Goal: Task Accomplishment & Management: Use online tool/utility

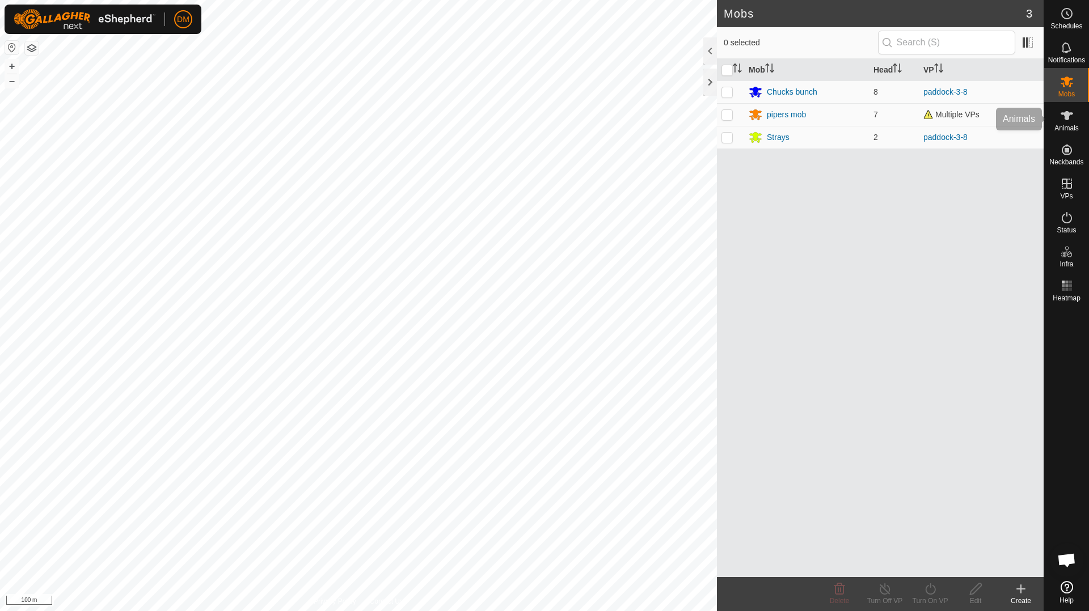
click at [1065, 122] on icon at bounding box center [1067, 116] width 14 height 14
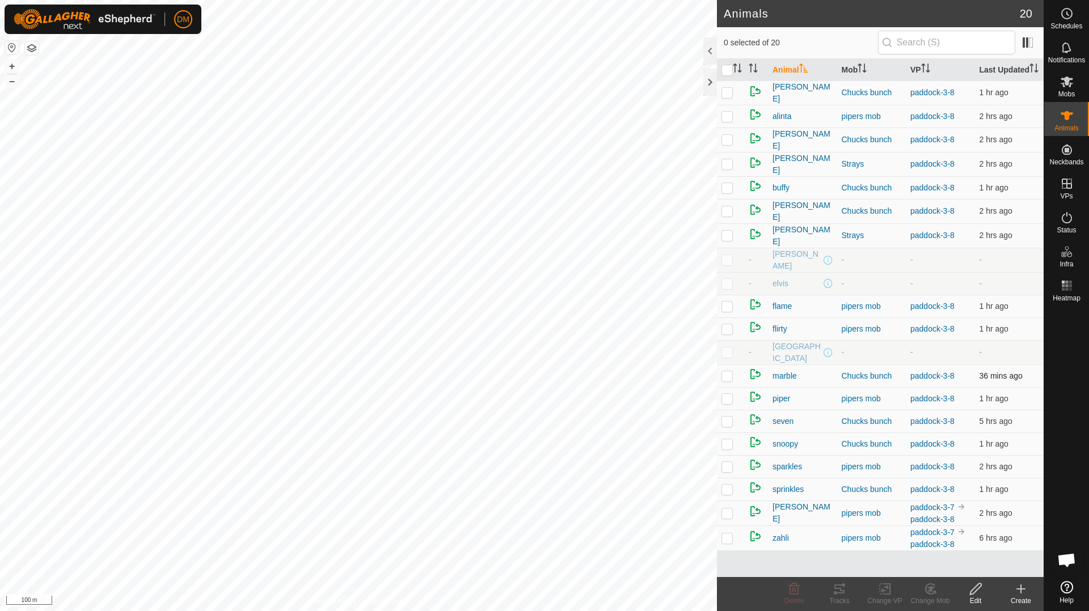
click at [723, 377] on p-checkbox at bounding box center [727, 376] width 11 height 9
click at [731, 377] on p-checkbox at bounding box center [727, 376] width 11 height 9
checkbox input "true"
click at [833, 593] on icon at bounding box center [840, 590] width 14 height 14
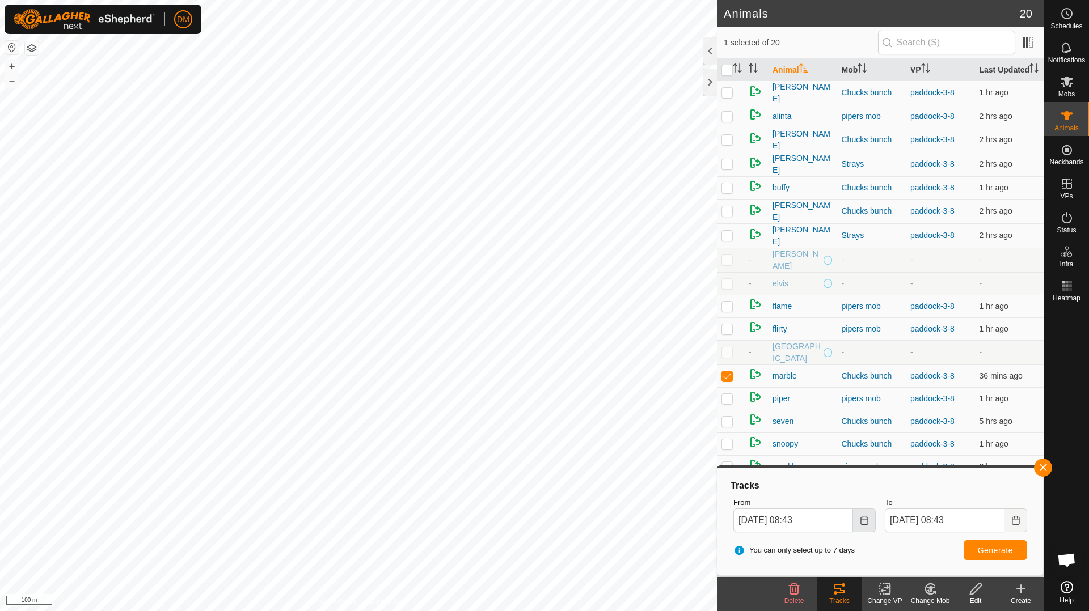
click at [872, 524] on button "Choose Date" at bounding box center [864, 521] width 23 height 24
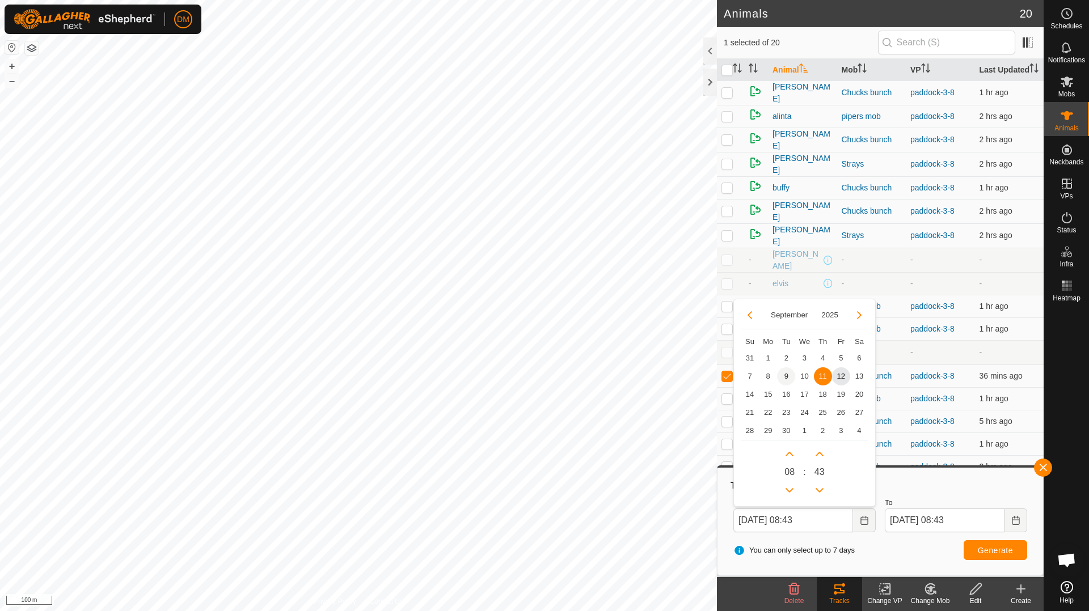
click at [790, 376] on tr "7 8 9 10 11 11 12 13" at bounding box center [805, 377] width 128 height 18
click at [803, 377] on span "10" at bounding box center [804, 377] width 18 height 18
type input "[DATE] 08:43"
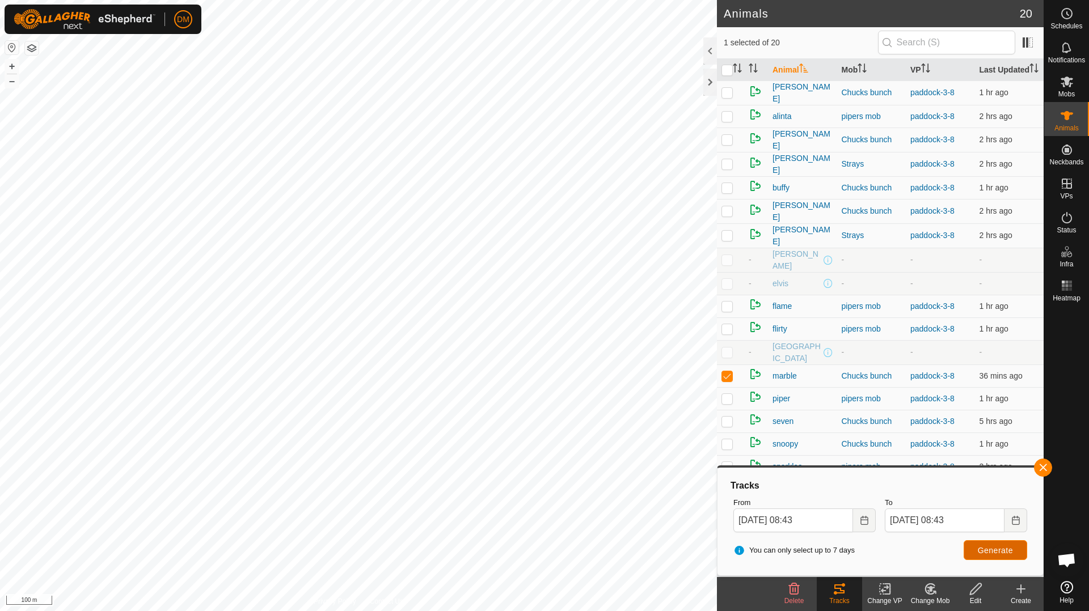
click at [1003, 555] on span "Generate" at bounding box center [995, 550] width 35 height 9
click at [727, 73] on input "checkbox" at bounding box center [727, 70] width 11 height 11
checkbox input "true"
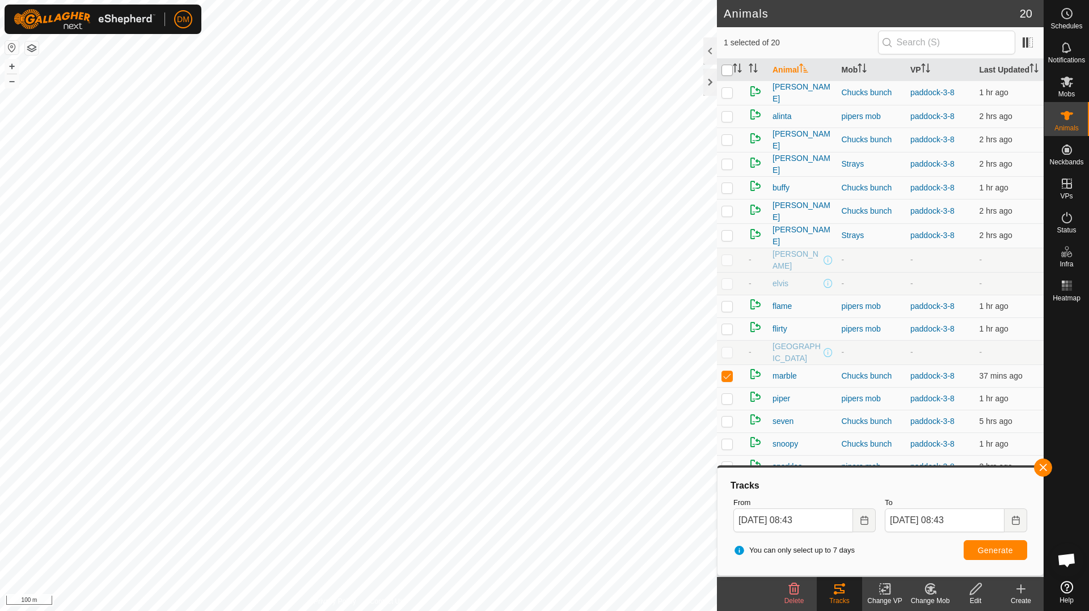
checkbox input "true"
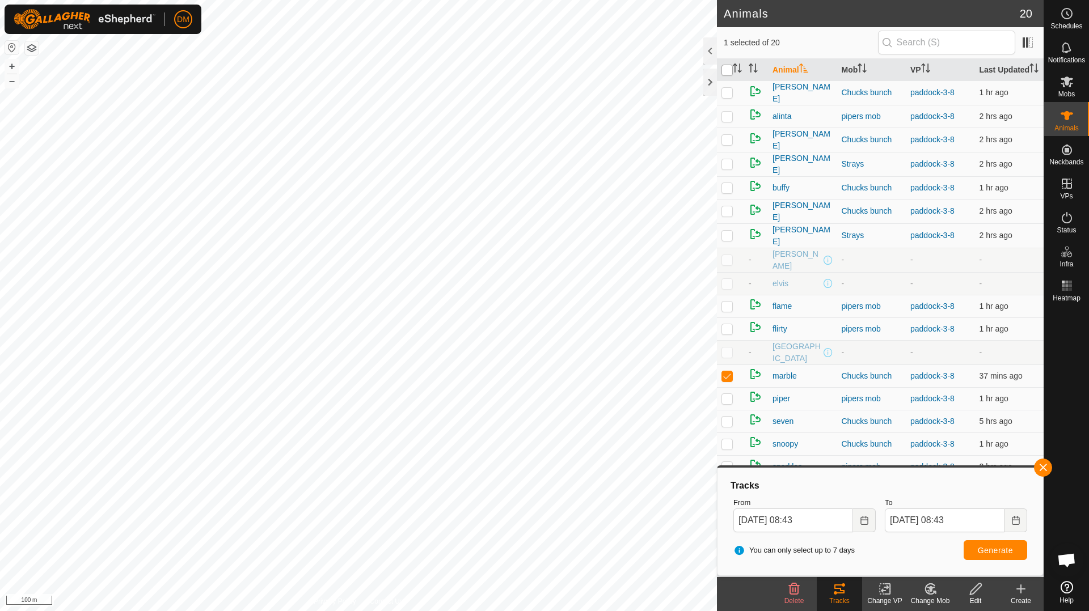
checkbox input "true"
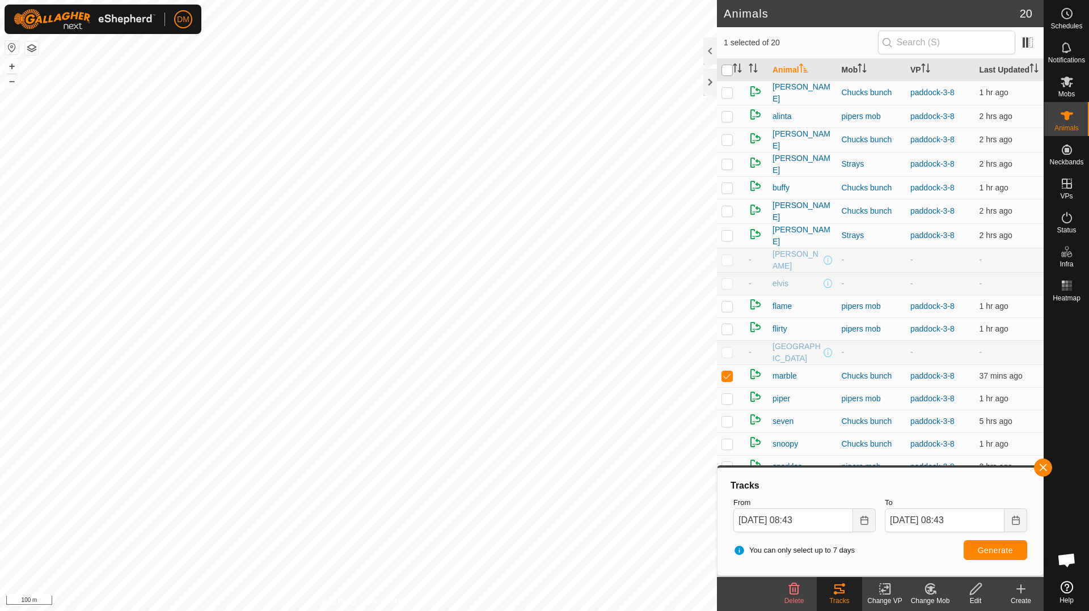
checkbox input "true"
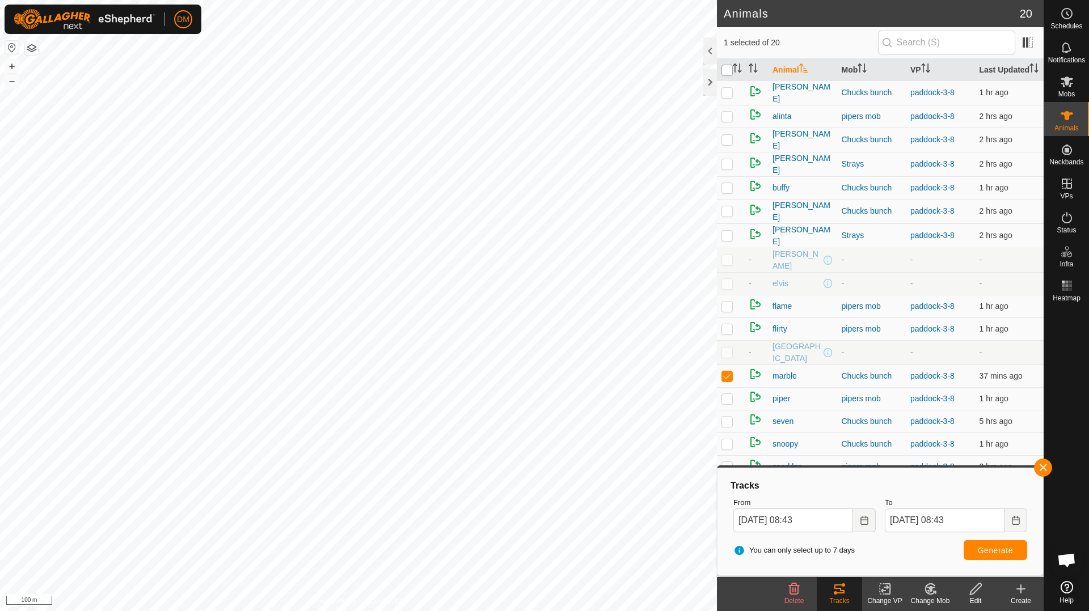
checkbox input "true"
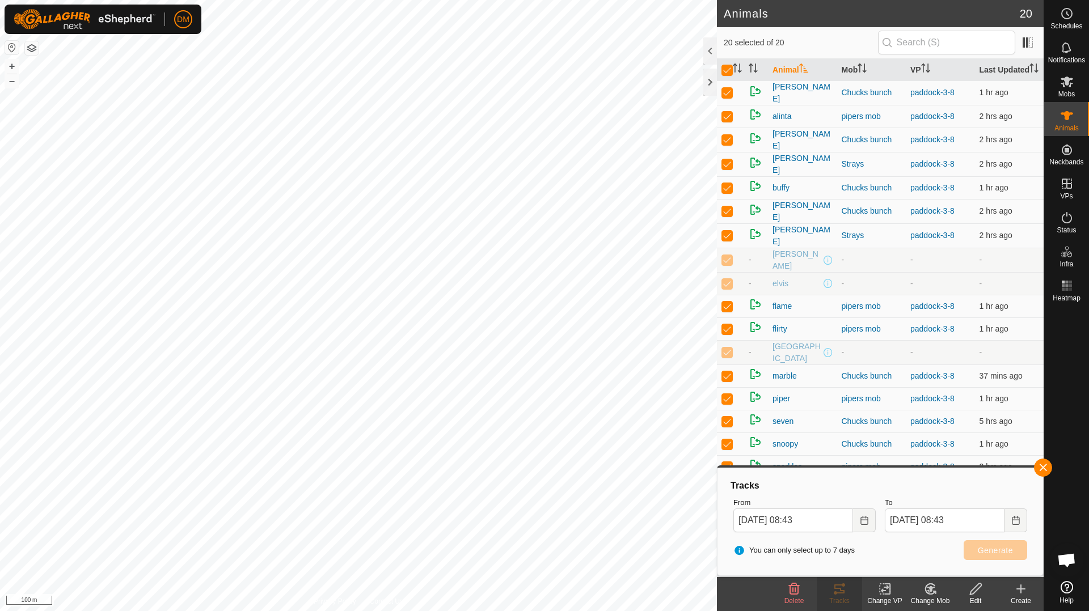
click at [732, 263] on p-checkbox at bounding box center [727, 259] width 11 height 9
checkbox input "false"
click at [725, 283] on p-checkbox at bounding box center [727, 283] width 11 height 9
checkbox input "false"
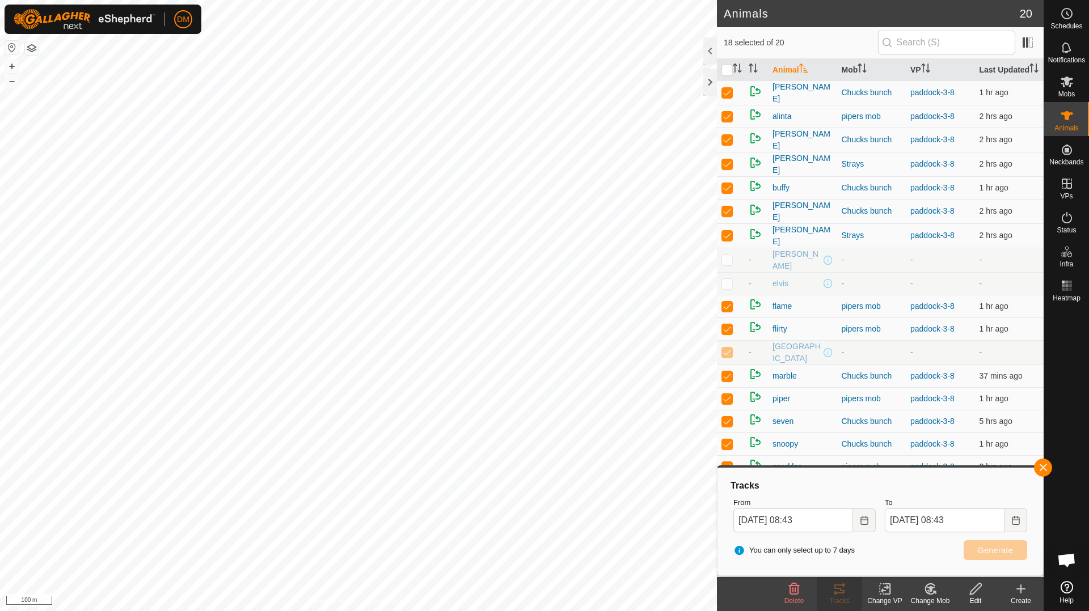
click at [731, 357] on p-checkbox at bounding box center [727, 352] width 11 height 9
checkbox input "false"
click at [727, 97] on p-checkbox at bounding box center [727, 92] width 11 height 9
checkbox input "false"
click at [723, 121] on p-checkbox at bounding box center [727, 116] width 11 height 9
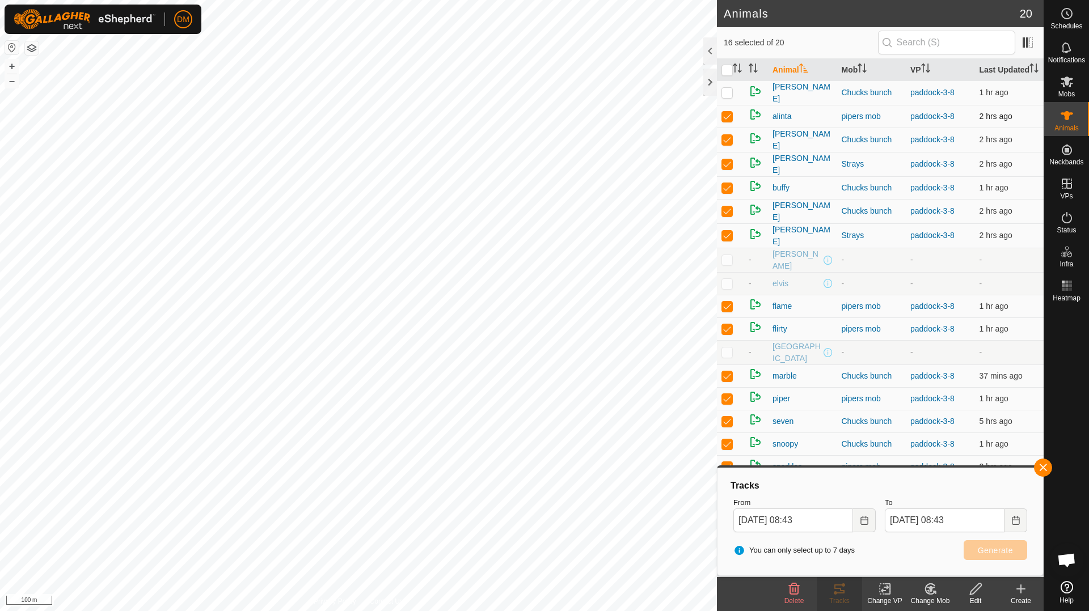
checkbox input "false"
click at [718, 149] on td at bounding box center [730, 140] width 27 height 24
checkbox input "false"
drag, startPoint x: 724, startPoint y: 171, endPoint x: 722, endPoint y: 178, distance: 7.6
click at [724, 168] on p-checkbox at bounding box center [727, 163] width 11 height 9
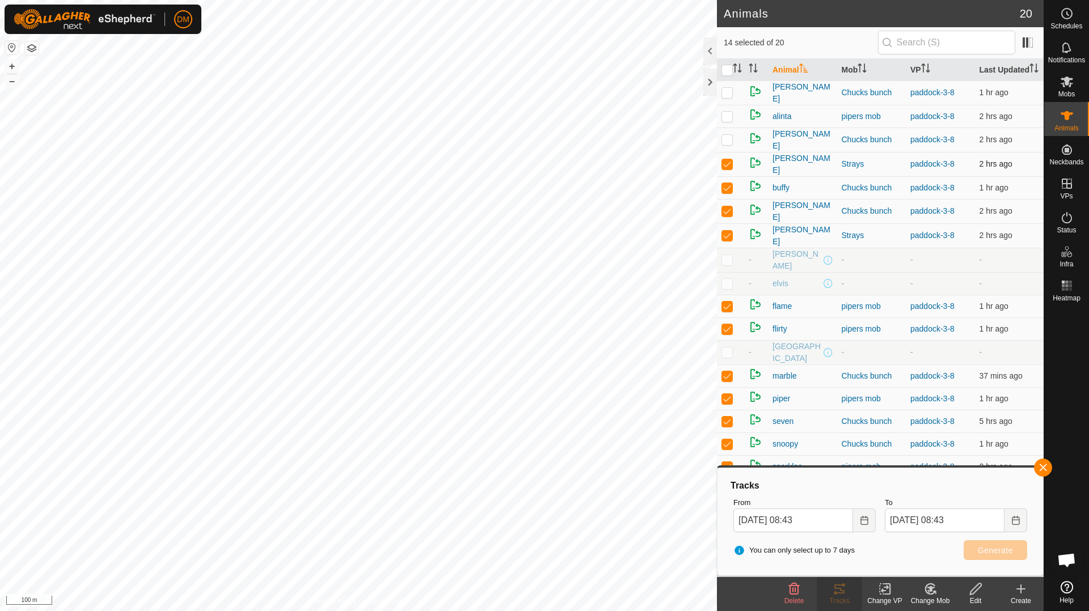
checkbox input "false"
click at [723, 192] on p-checkbox at bounding box center [727, 187] width 11 height 9
checkbox input "false"
click at [728, 222] on td at bounding box center [730, 211] width 27 height 24
checkbox input "false"
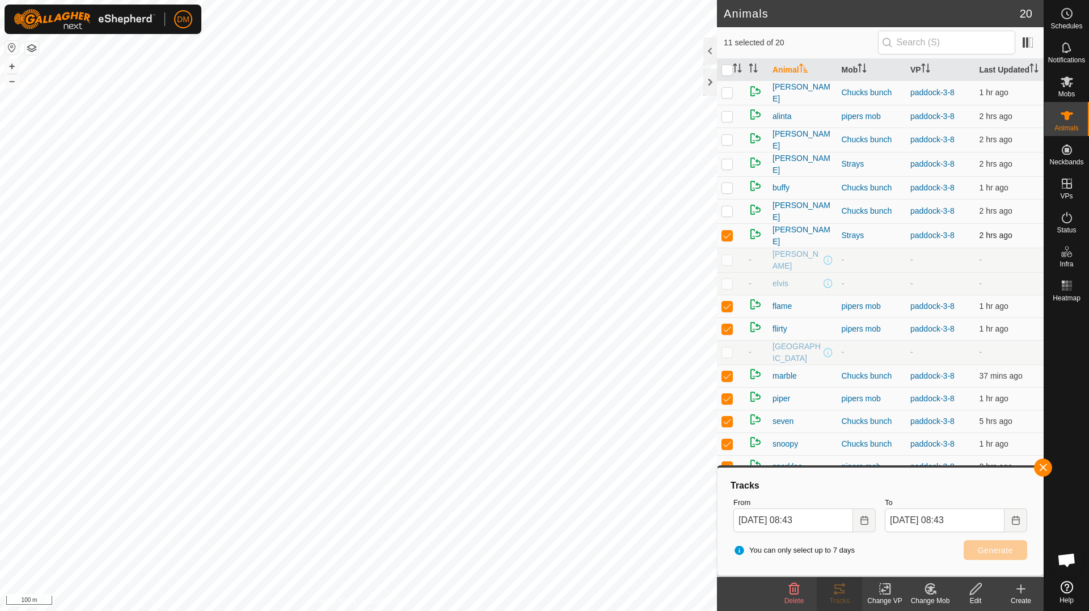
click at [728, 240] on p-checkbox at bounding box center [727, 235] width 11 height 9
checkbox input "false"
click at [841, 598] on div "Tracks" at bounding box center [839, 601] width 45 height 10
click at [1010, 548] on span "Generate" at bounding box center [995, 550] width 35 height 9
click at [864, 525] on icon "Choose Date" at bounding box center [864, 520] width 7 height 9
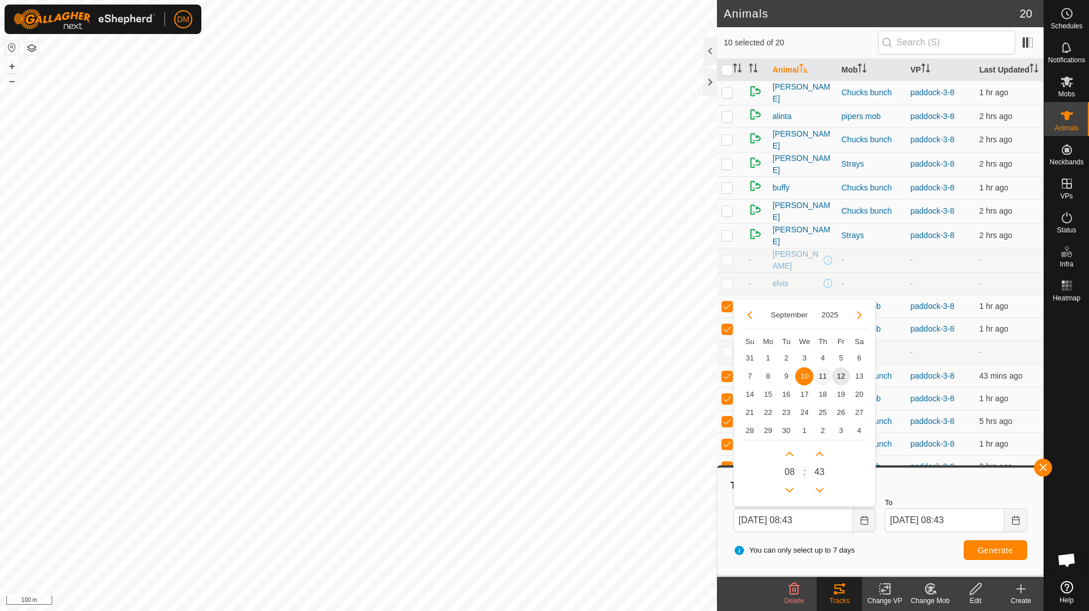
click at [821, 378] on span "11" at bounding box center [823, 377] width 18 height 18
type input "[DATE] 08:43"
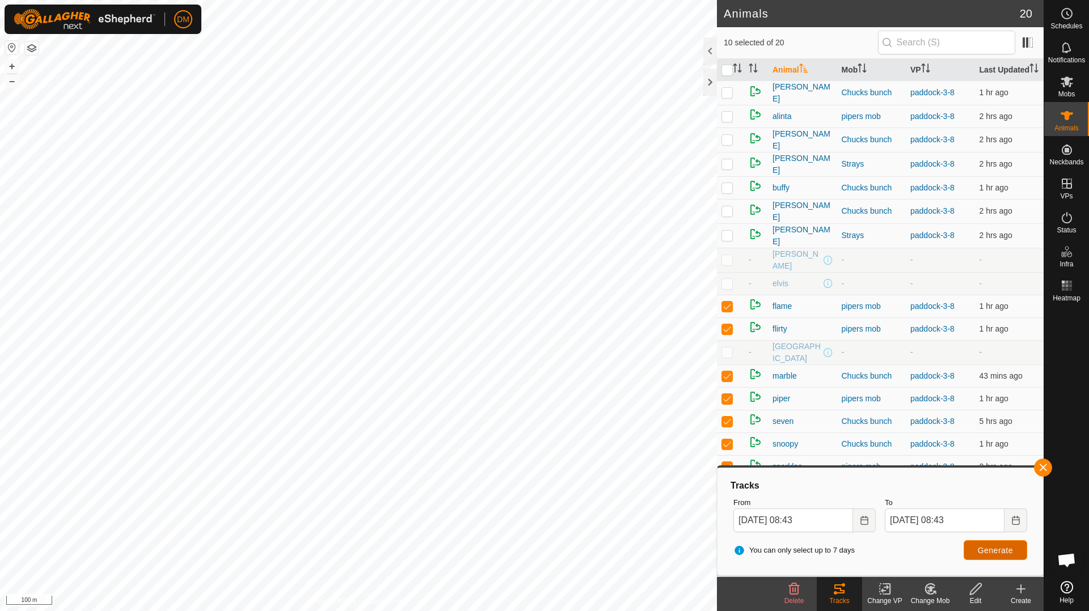
click at [1008, 551] on span "Generate" at bounding box center [995, 550] width 35 height 9
